Goal: Task Accomplishment & Management: Use online tool/utility

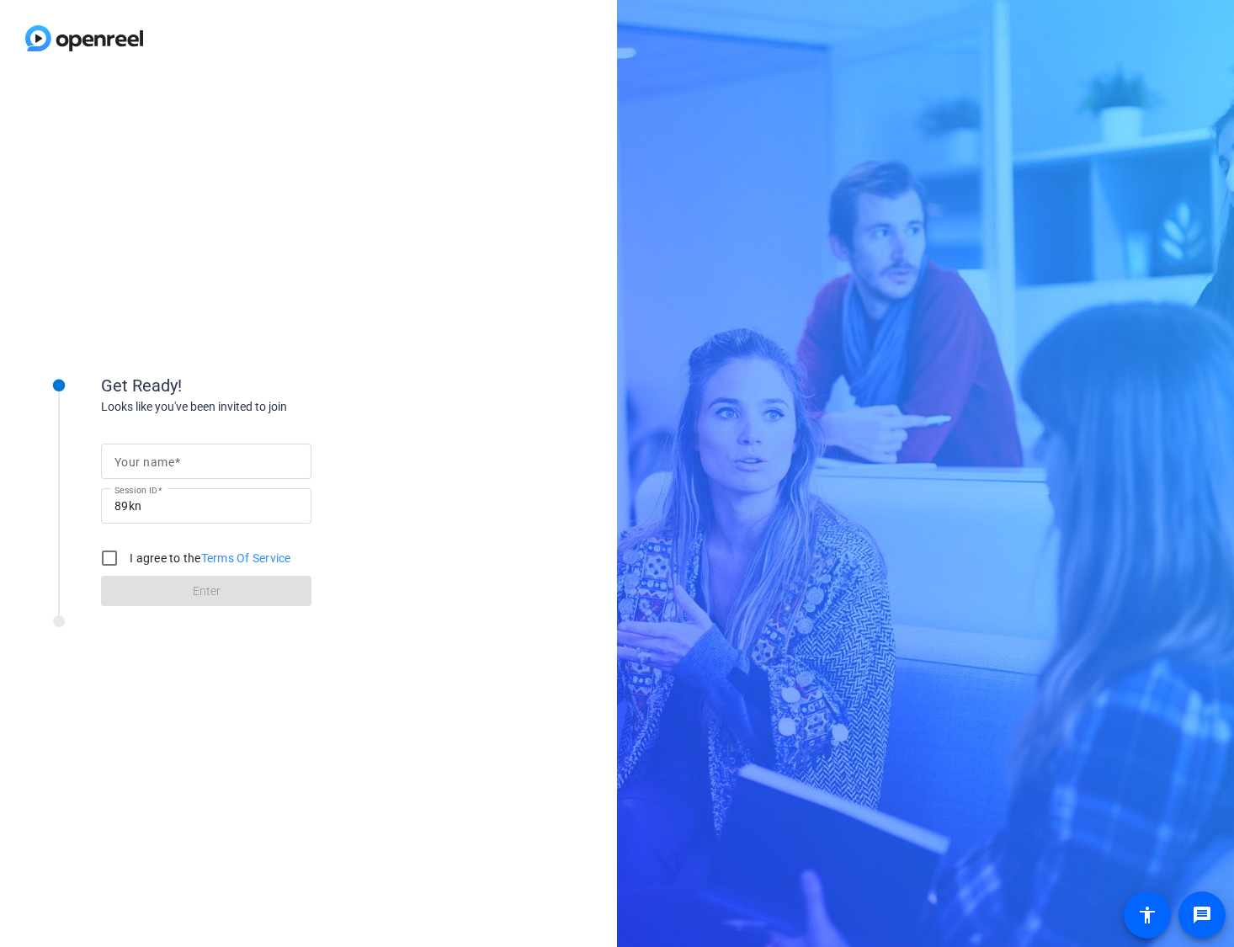
click at [254, 453] on input "Your name" at bounding box center [207, 461] width 184 height 20
type input "[PERSON_NAME]"
click at [121, 557] on input "I agree to the Terms Of Service" at bounding box center [110, 558] width 34 height 34
checkbox input "true"
click at [142, 599] on span at bounding box center [206, 591] width 210 height 40
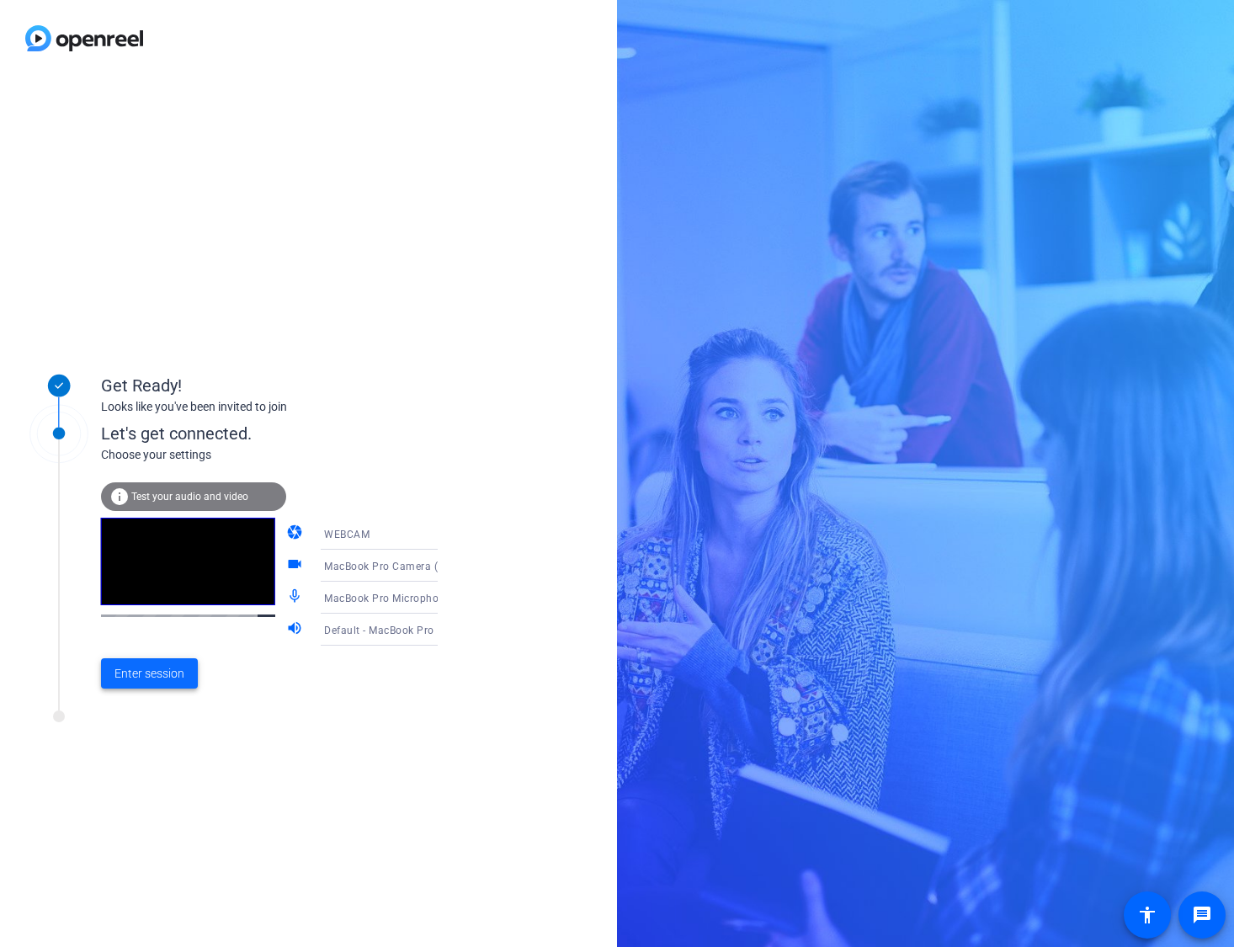
click at [160, 675] on span "Enter session" at bounding box center [150, 674] width 70 height 18
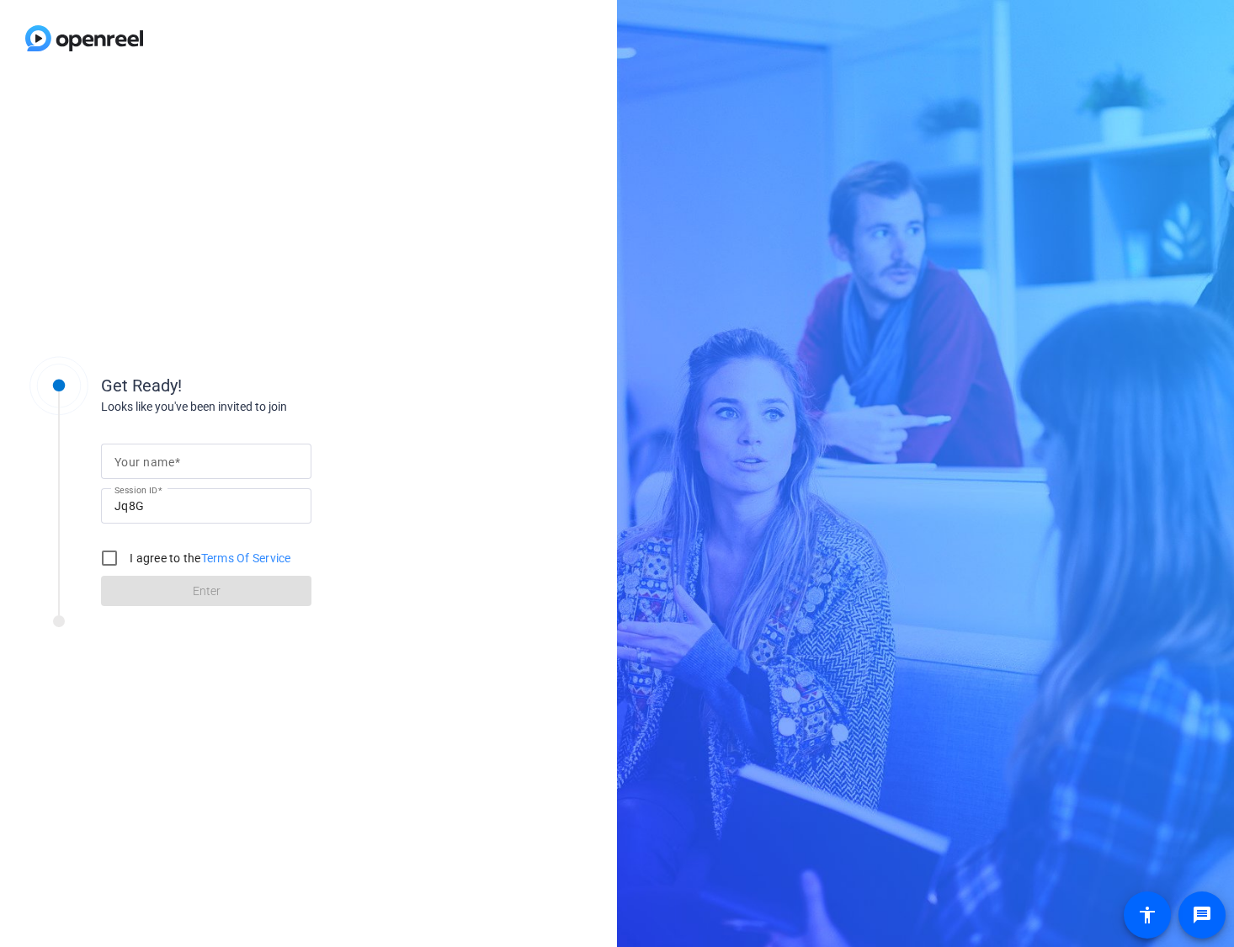
click at [198, 458] on input "Your name" at bounding box center [207, 461] width 184 height 20
type input "[PERSON_NAME]"
click at [102, 561] on input "I agree to the Terms Of Service" at bounding box center [110, 558] width 34 height 34
checkbox input "true"
click at [135, 596] on span at bounding box center [206, 591] width 210 height 40
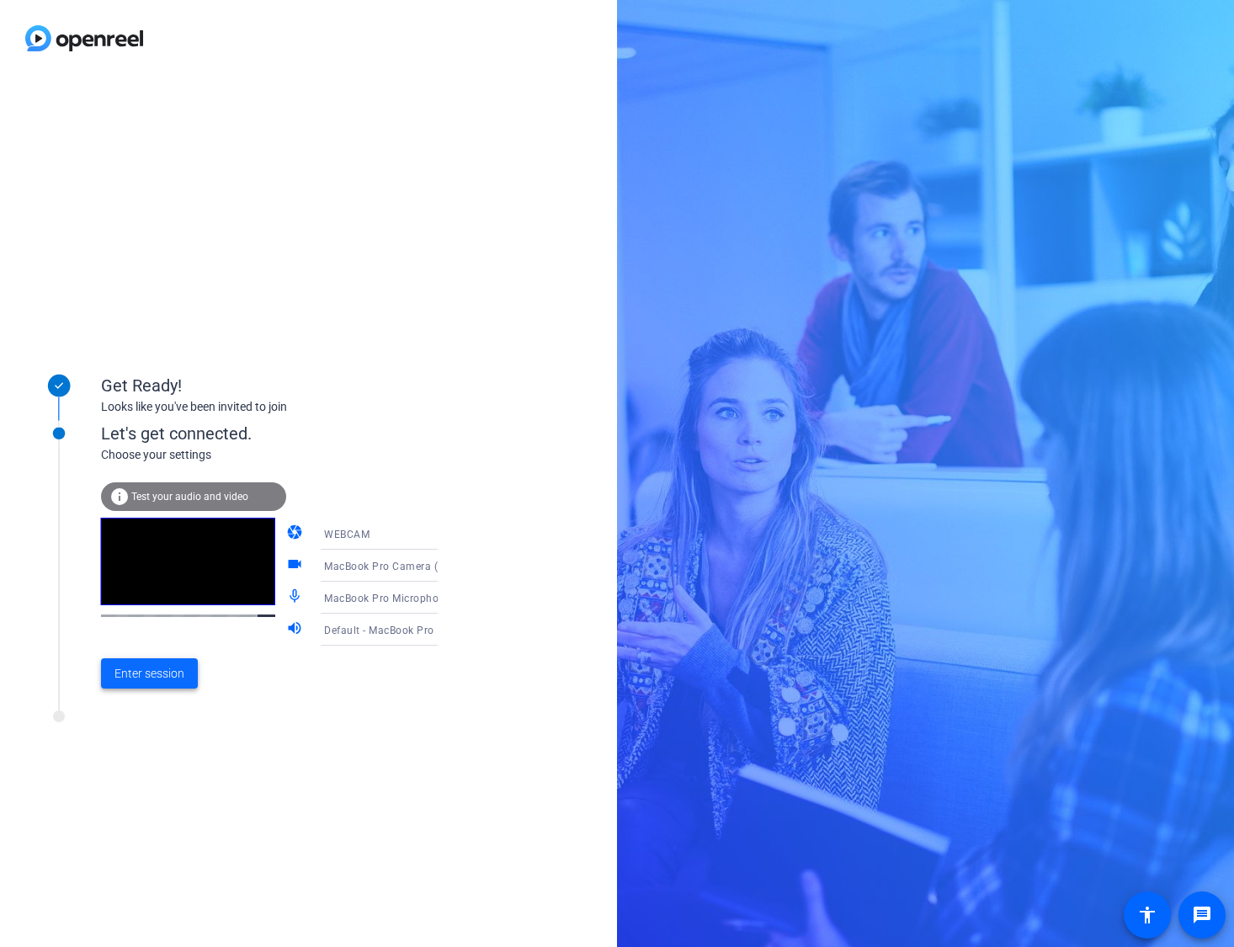
click at [128, 676] on span "Enter session" at bounding box center [150, 674] width 70 height 18
